Goal: Task Accomplishment & Management: Use online tool/utility

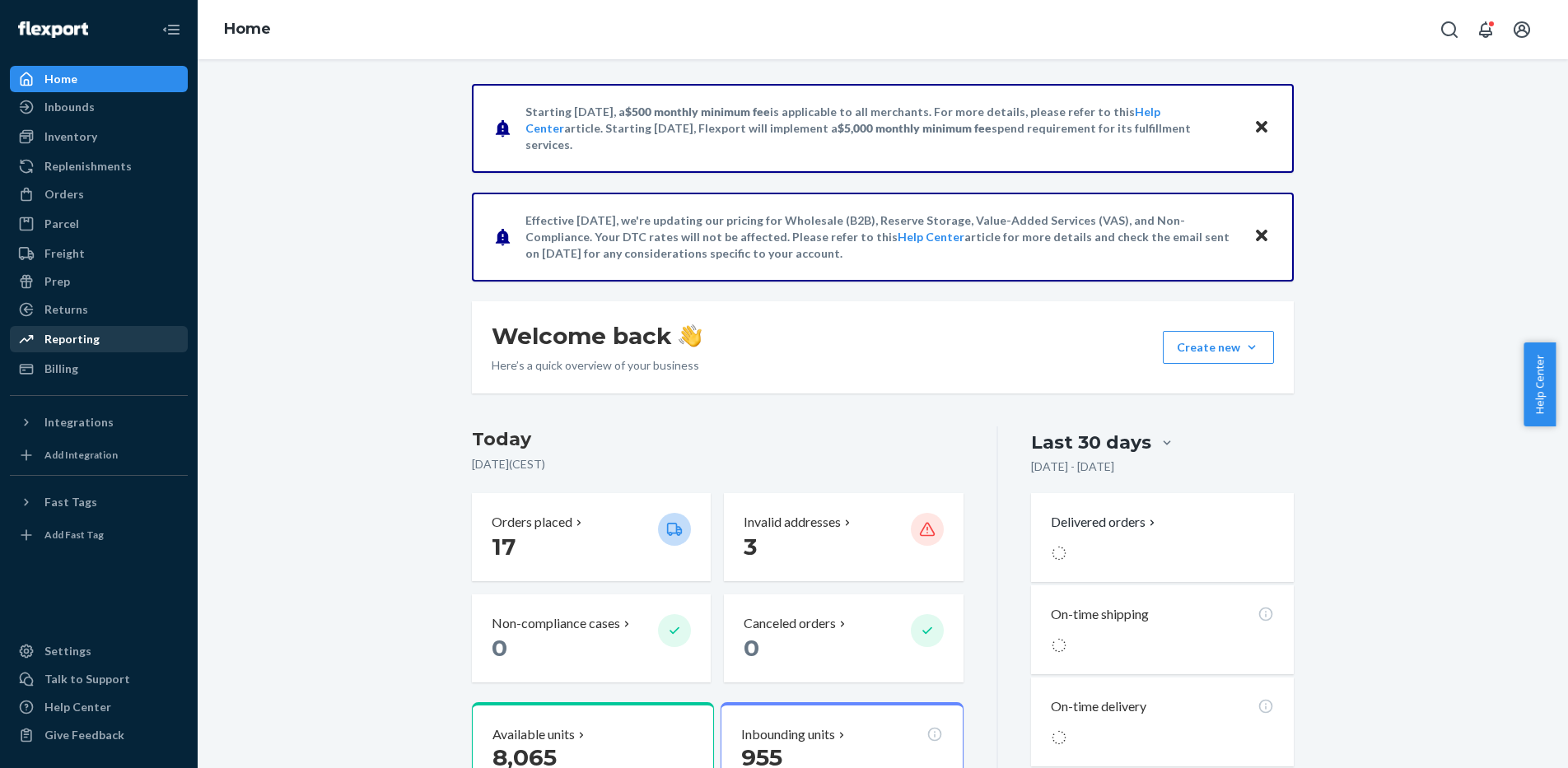
click at [99, 339] on div "Reporting" at bounding box center [98, 339] width 174 height 23
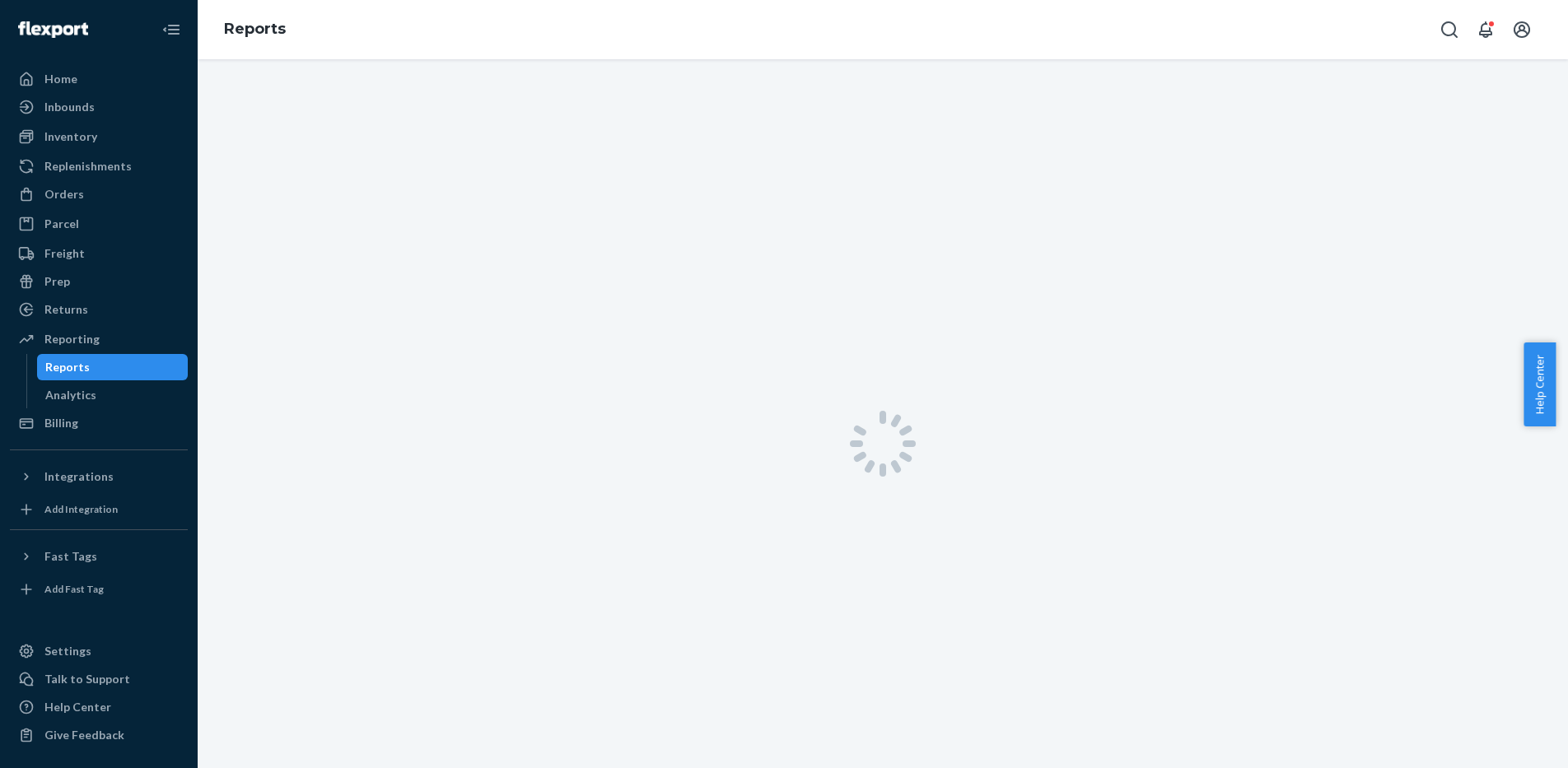
click at [112, 367] on div "Reports" at bounding box center [112, 366] width 148 height 23
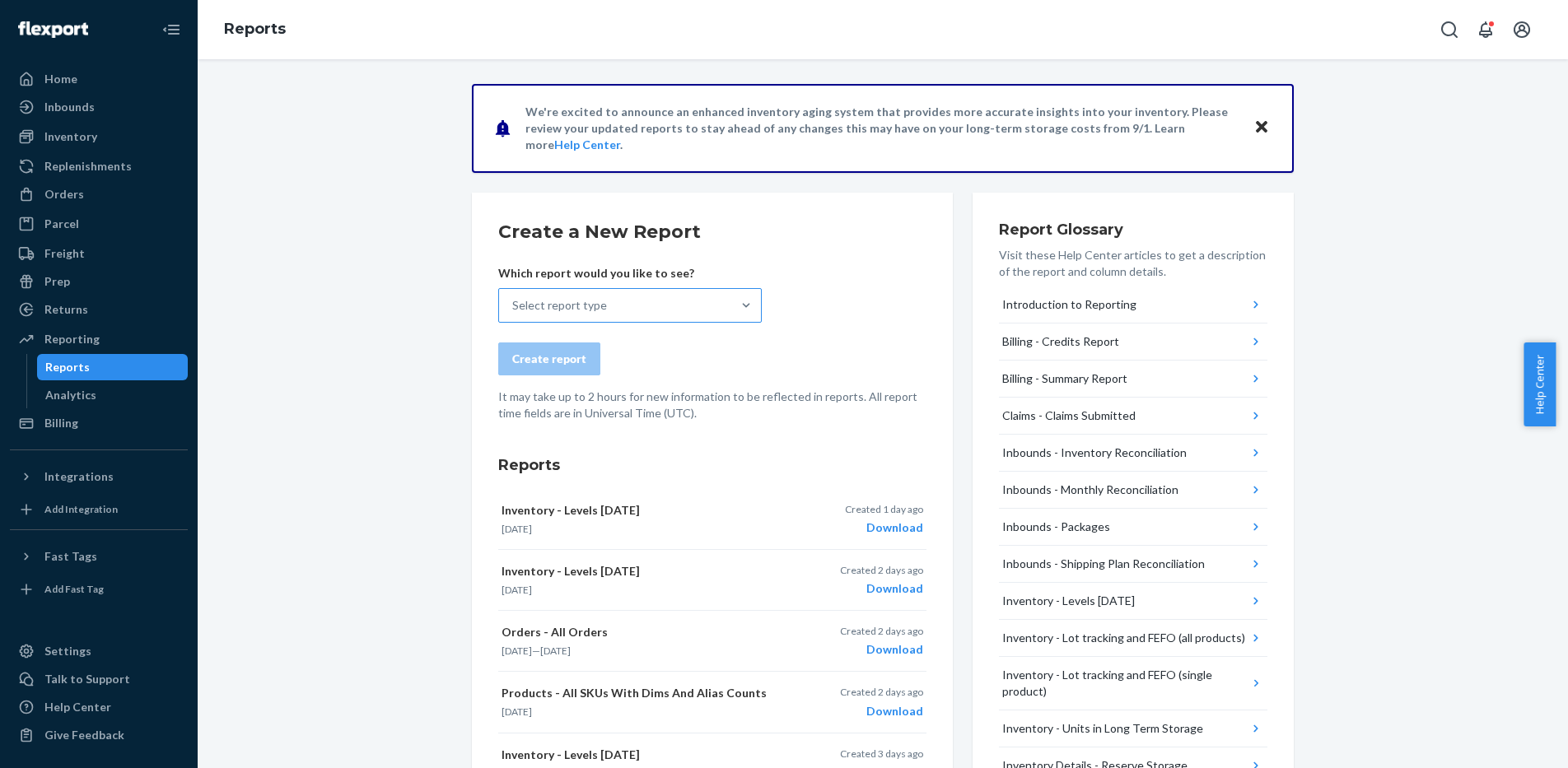
click at [551, 306] on div "Select report type" at bounding box center [560, 305] width 95 height 16
click at [514, 306] on input "Select report type" at bounding box center [514, 305] width 2 height 16
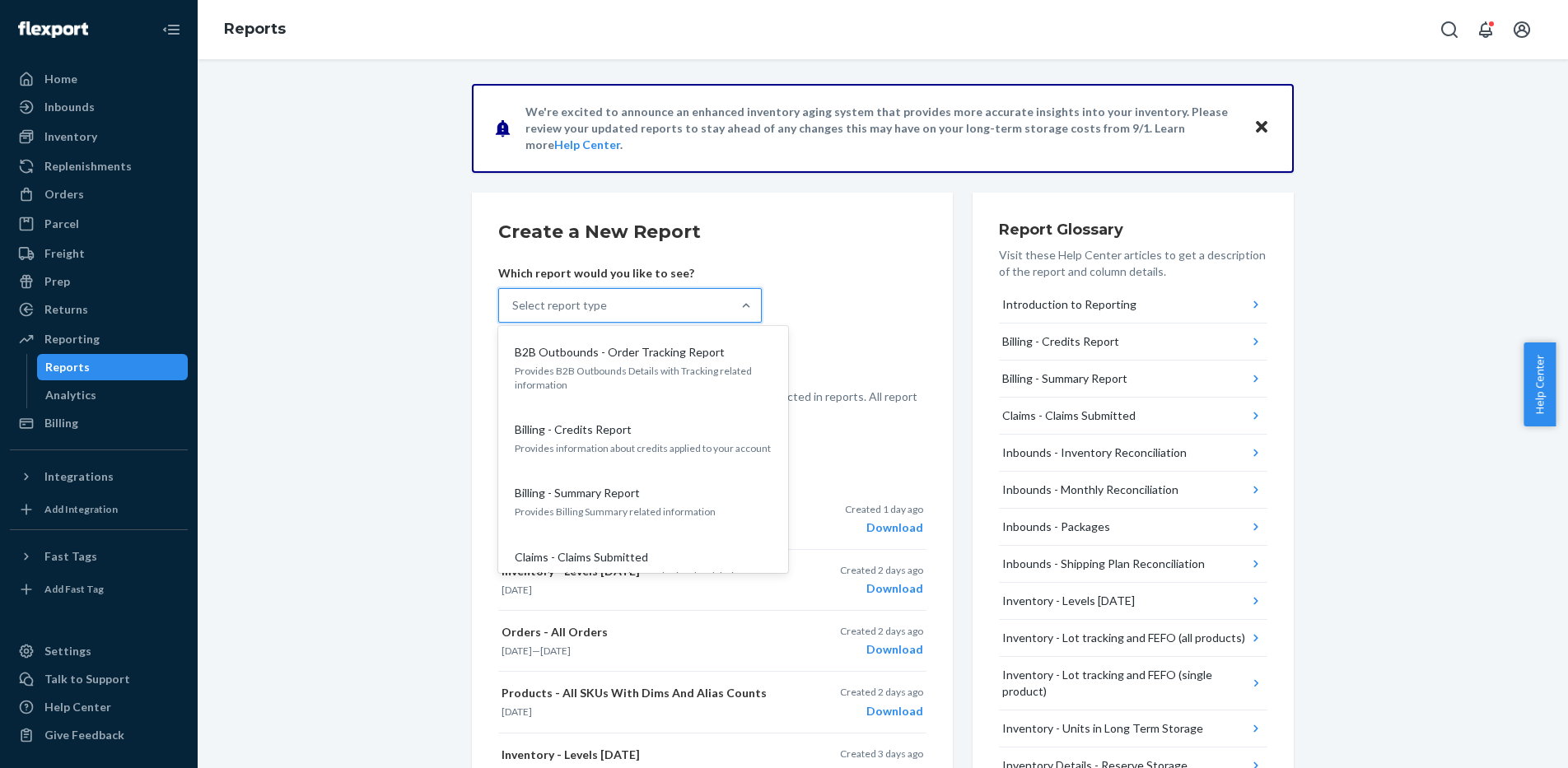
click at [514, 314] on input "option B2B Outbounds - Order Tracking Report focused, 1 of 25. 25 results avail…" at bounding box center [514, 305] width 2 height 16
click at [542, 367] on div "Create report" at bounding box center [549, 359] width 74 height 16
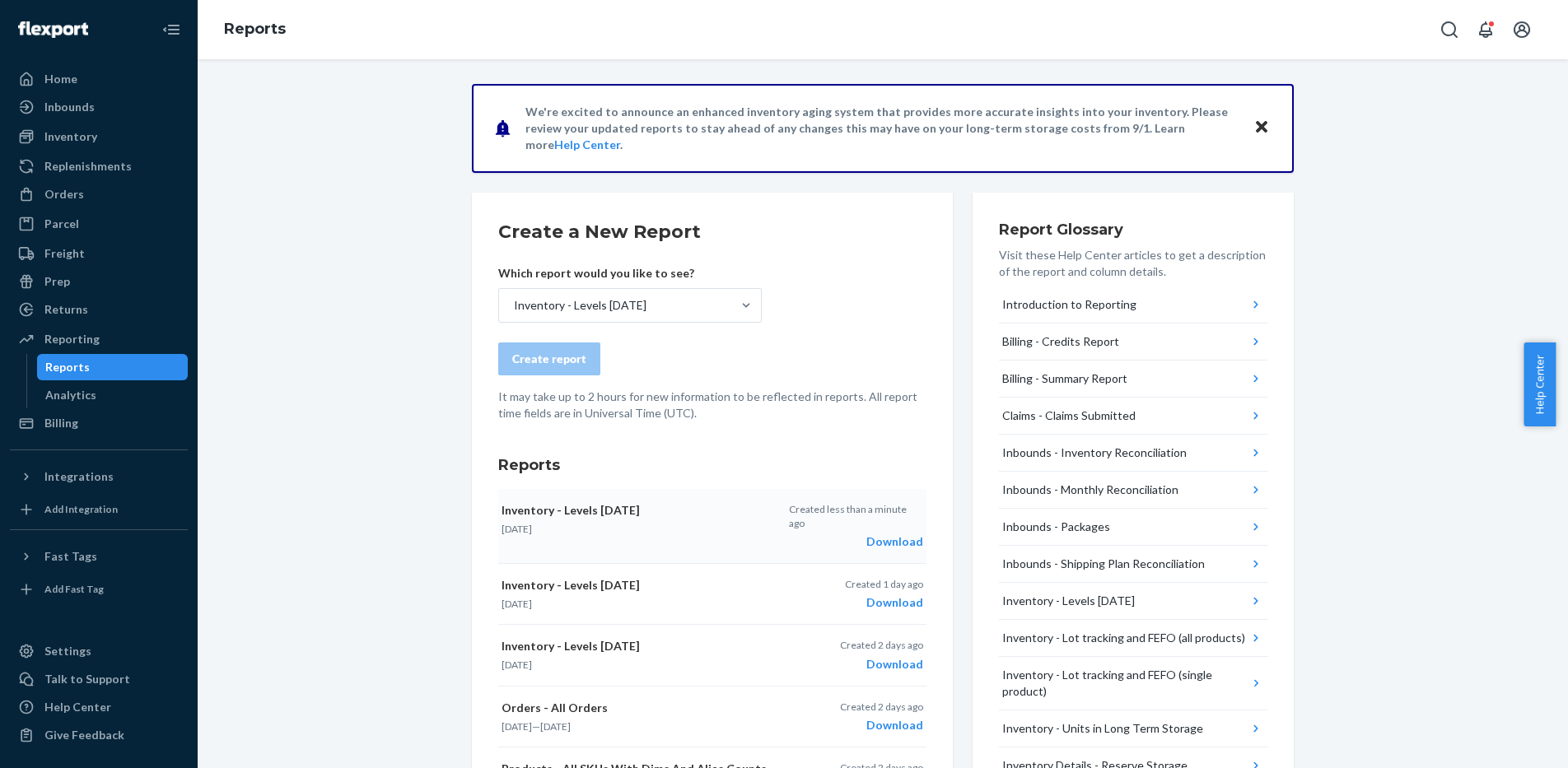
click at [706, 519] on div "Inventory - Levels [DATE] [DATE]" at bounding box center [640, 519] width 278 height 34
